Goal: Book appointment/travel/reservation

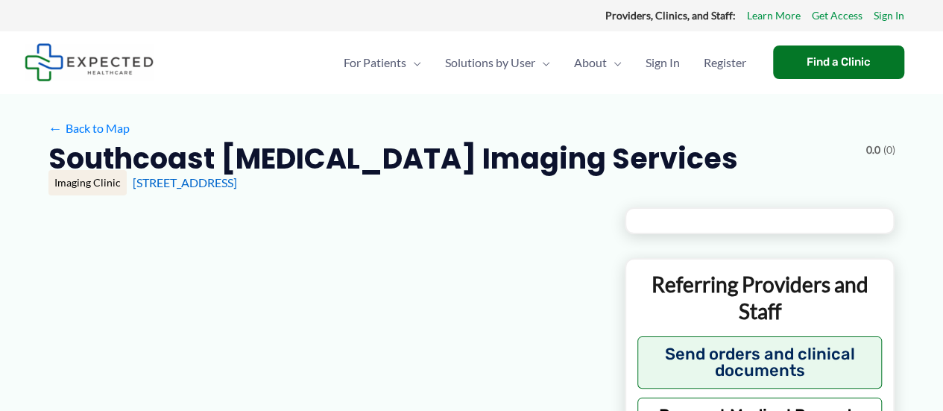
type input "**********"
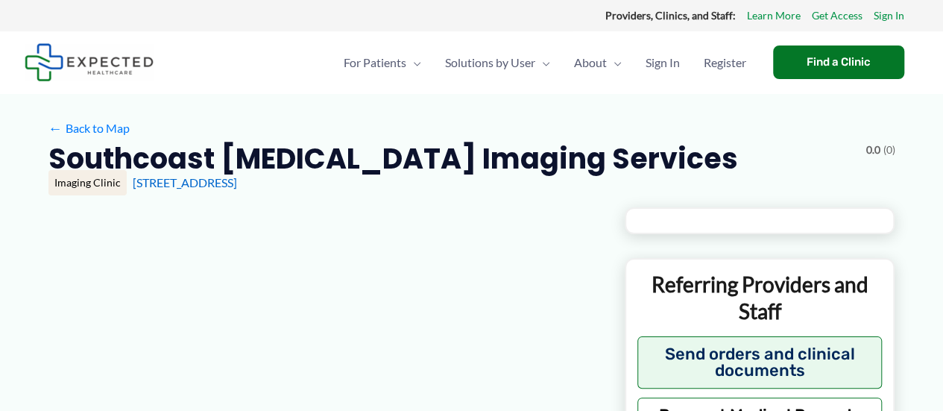
type input "**********"
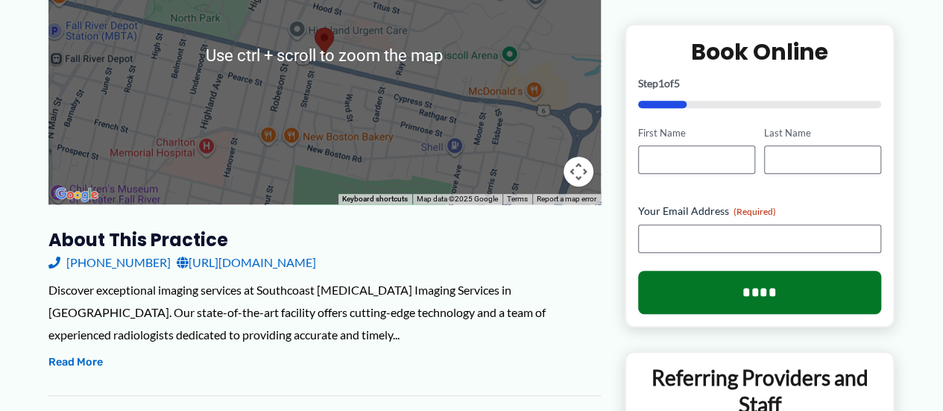
scroll to position [373, 0]
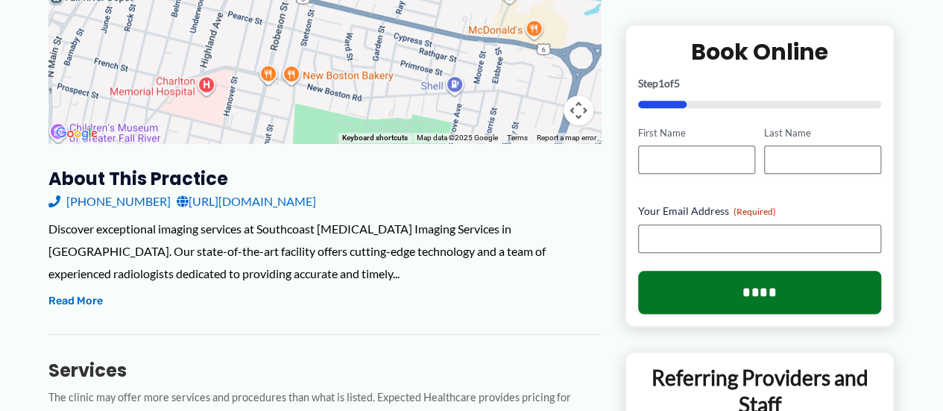
click at [289, 204] on link "[URL][DOMAIN_NAME]" at bounding box center [246, 201] width 139 height 22
